Goal: Entertainment & Leisure: Browse casually

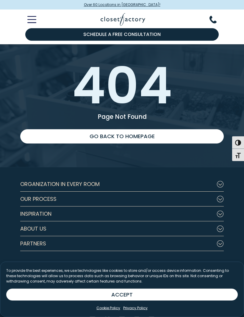
scroll to position [8, 0]
click at [216, 213] on button "Inspiration" at bounding box center [121, 214] width 203 height 15
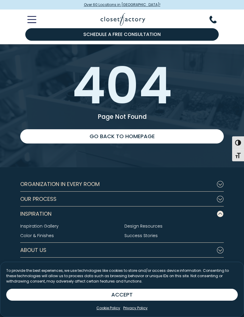
click at [50, 228] on link "Inspiration Gallery" at bounding box center [39, 226] width 38 height 6
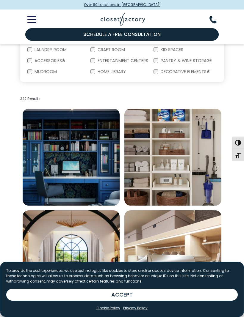
scroll to position [125, 0]
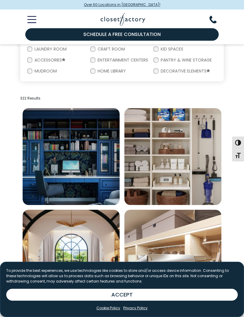
click at [126, 301] on button "ACCEPT" at bounding box center [121, 295] width 231 height 12
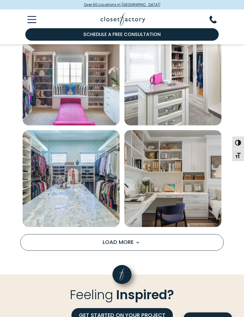
scroll to position [815, 0]
click at [135, 240] on span "Load more inspiration gallery images" at bounding box center [138, 243] width 8 height 8
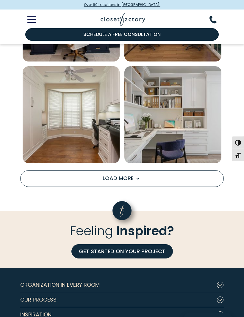
scroll to position [1694, 0]
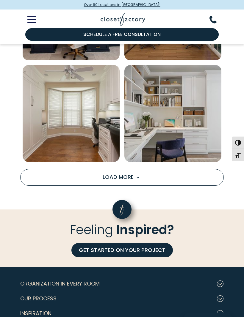
click at [149, 177] on button "Load More" at bounding box center [121, 177] width 203 height 17
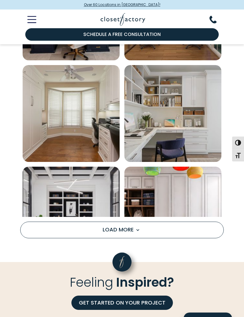
click at [134, 171] on img "Open inspiration gallery to preview enlarged image" at bounding box center [172, 215] width 97 height 97
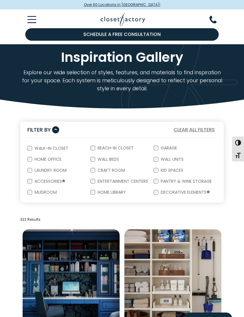
scroll to position [0, 0]
